Goal: Browse casually

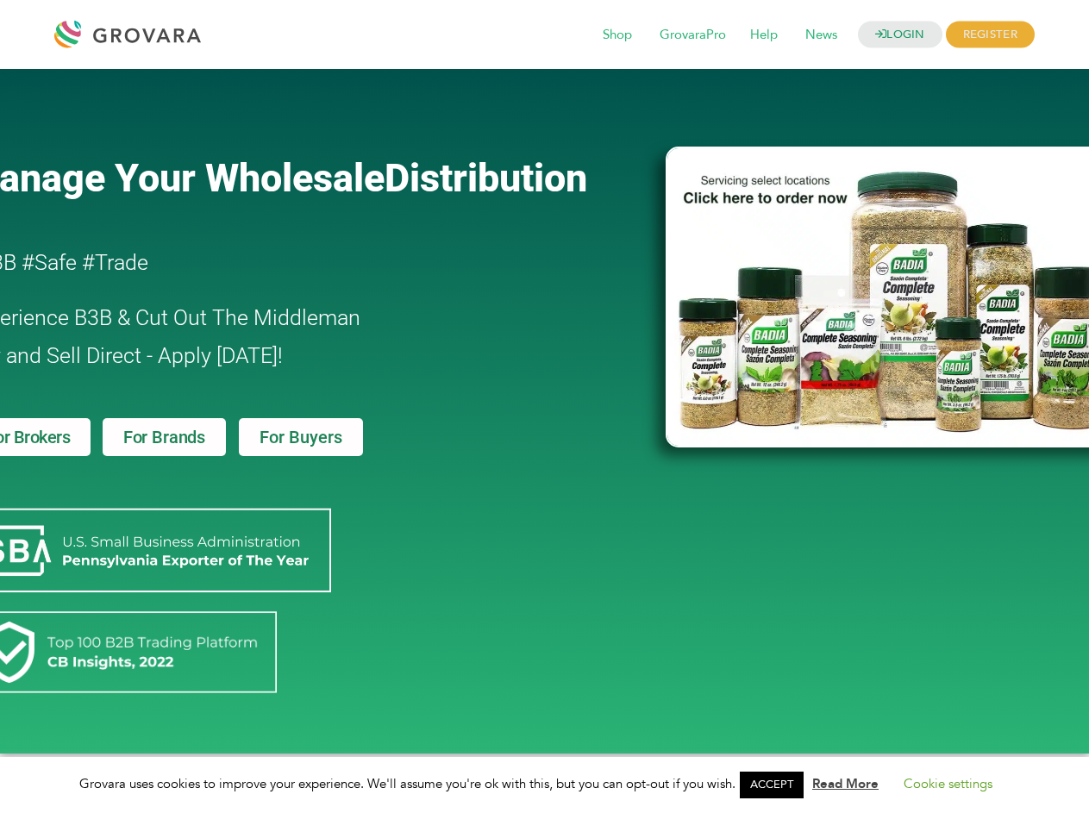
click at [777, 784] on link "ACCEPT" at bounding box center [771, 784] width 64 height 27
